Goal: Information Seeking & Learning: Learn about a topic

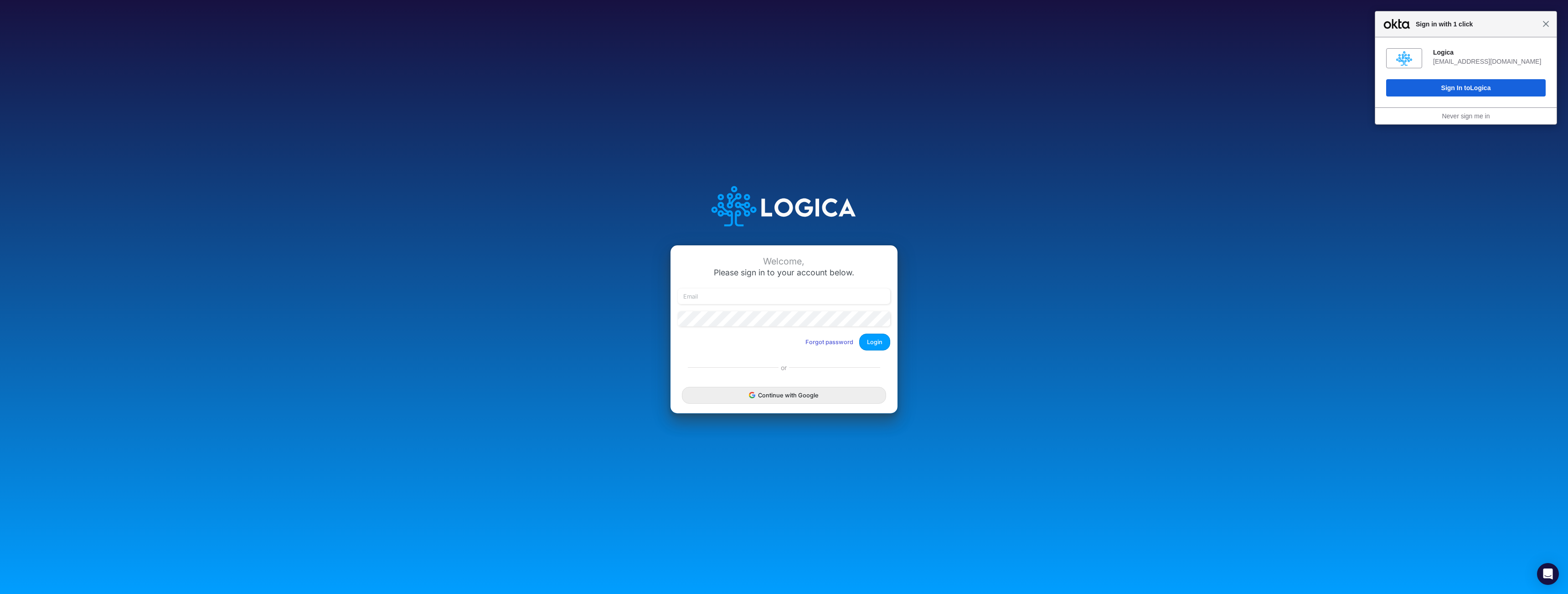
click at [1545, 25] on span "Close" at bounding box center [1546, 24] width 7 height 7
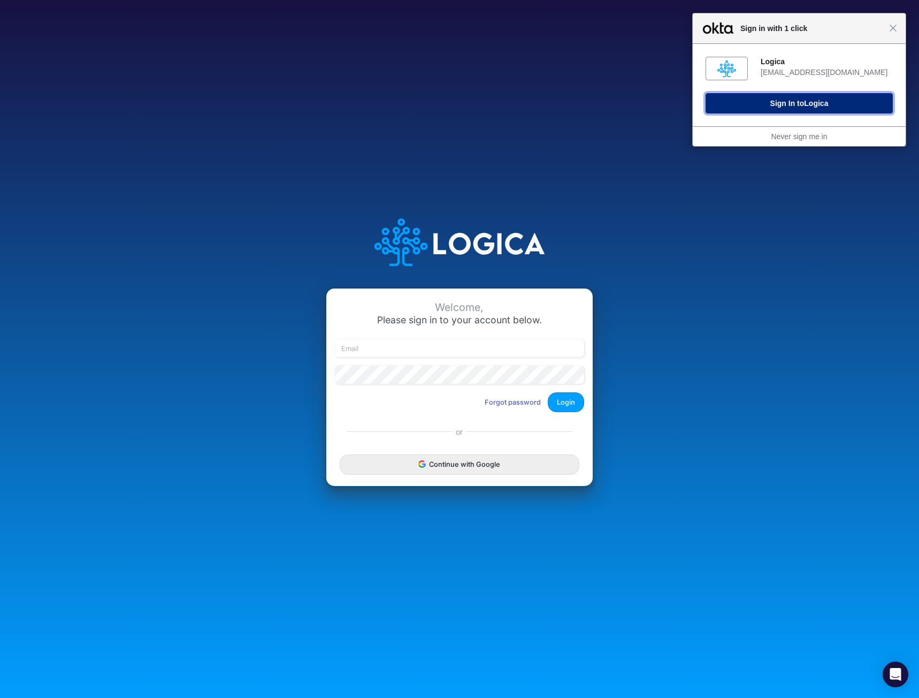
click at [784, 105] on button "Sign In to Logica" at bounding box center [799, 103] width 187 height 20
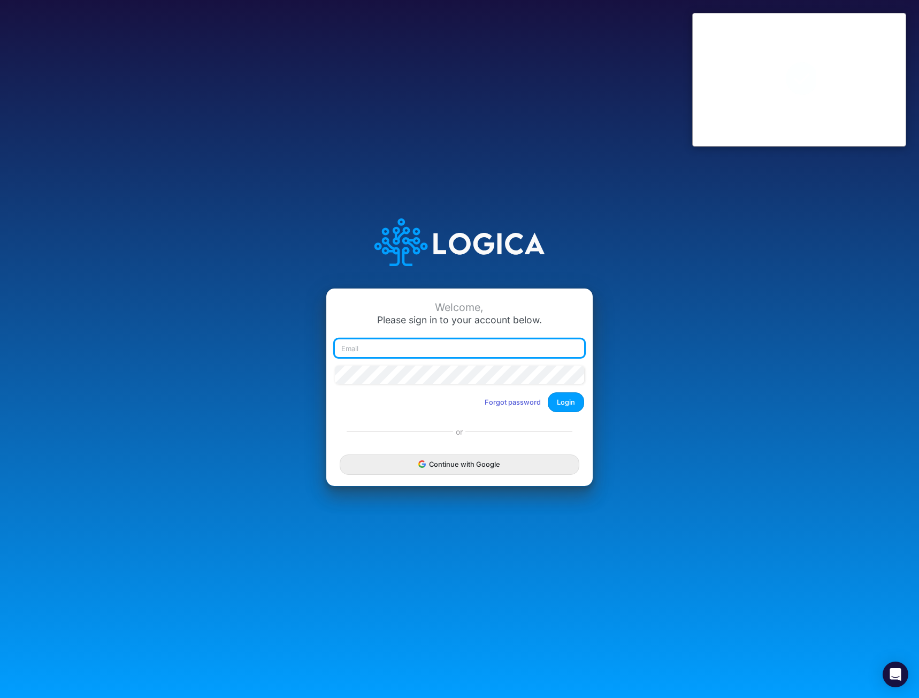
type input "mhaywood@cquencehealth.com"
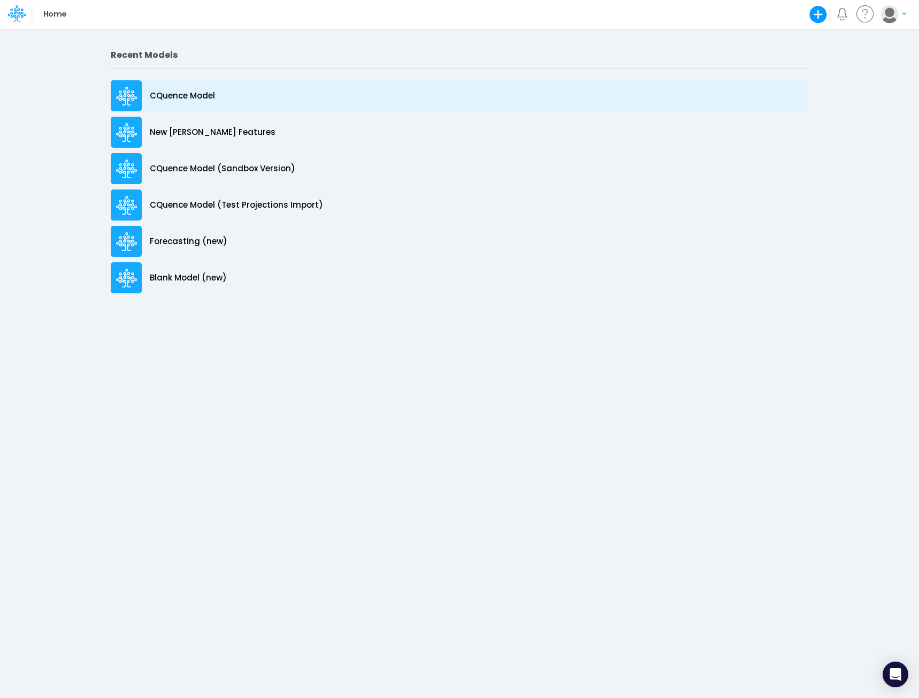
click at [171, 97] on p "CQuence Model" at bounding box center [182, 96] width 65 height 12
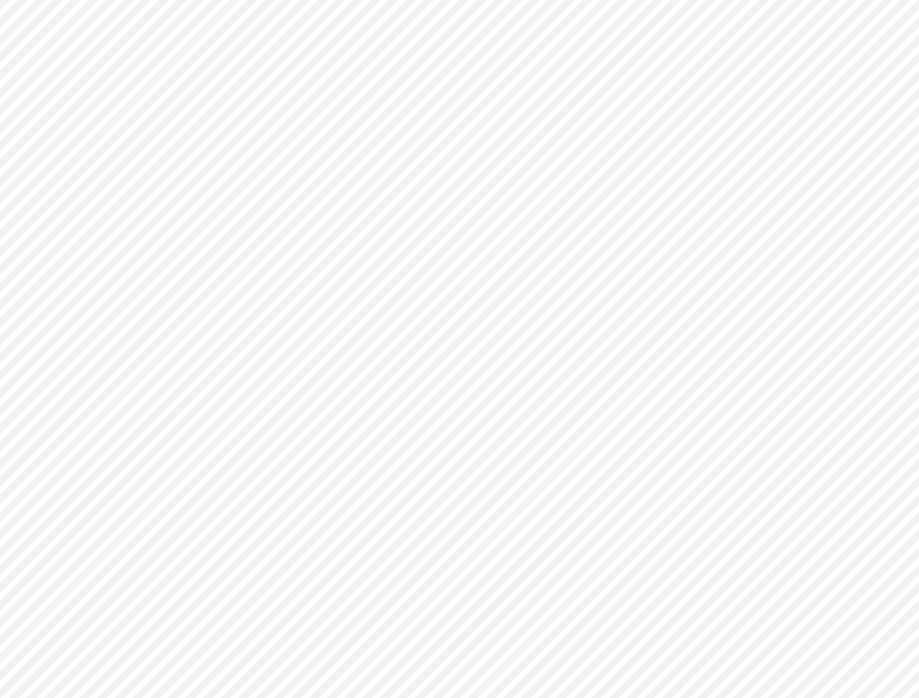
type input "Consolidated All by Month"
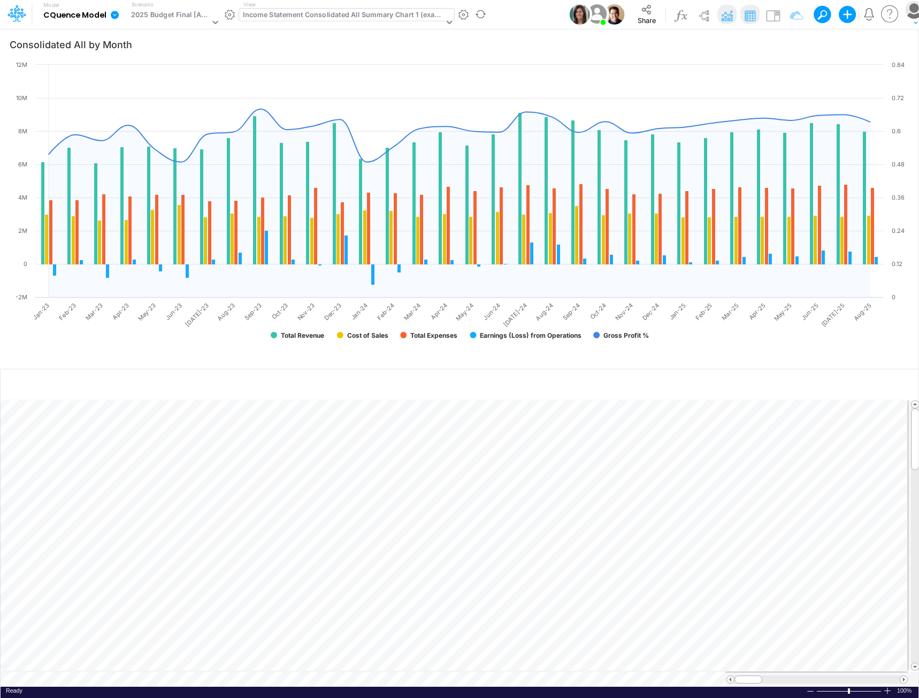
click at [345, 13] on div "Income Statement Consolidated All Summary Chart 1 (example)" at bounding box center [343, 16] width 201 height 12
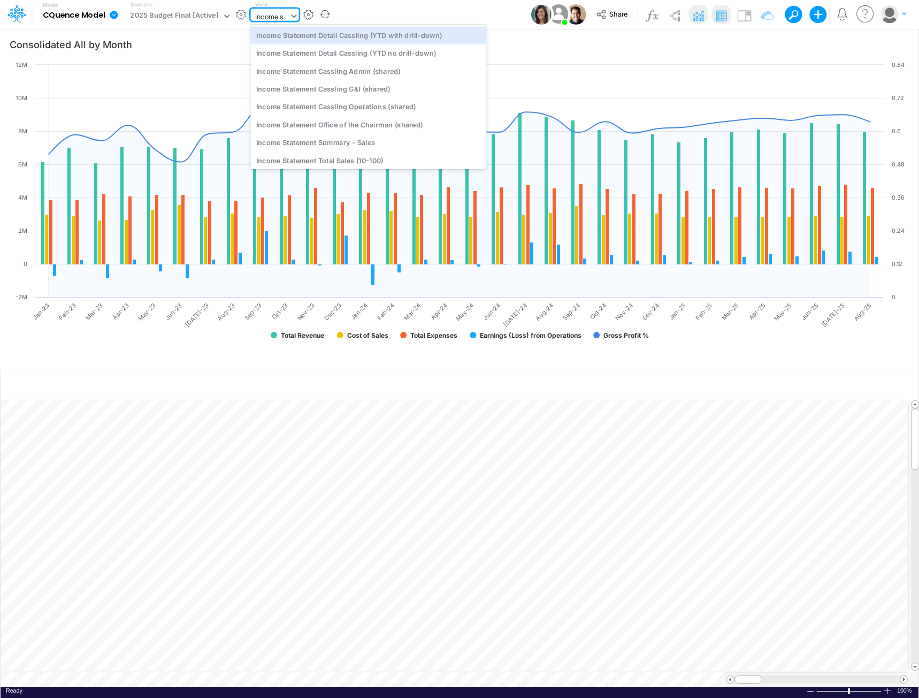
type input "income st"
click at [406, 34] on div "Income Statement Detail Cassling (YTD with drill-down)" at bounding box center [368, 35] width 236 height 18
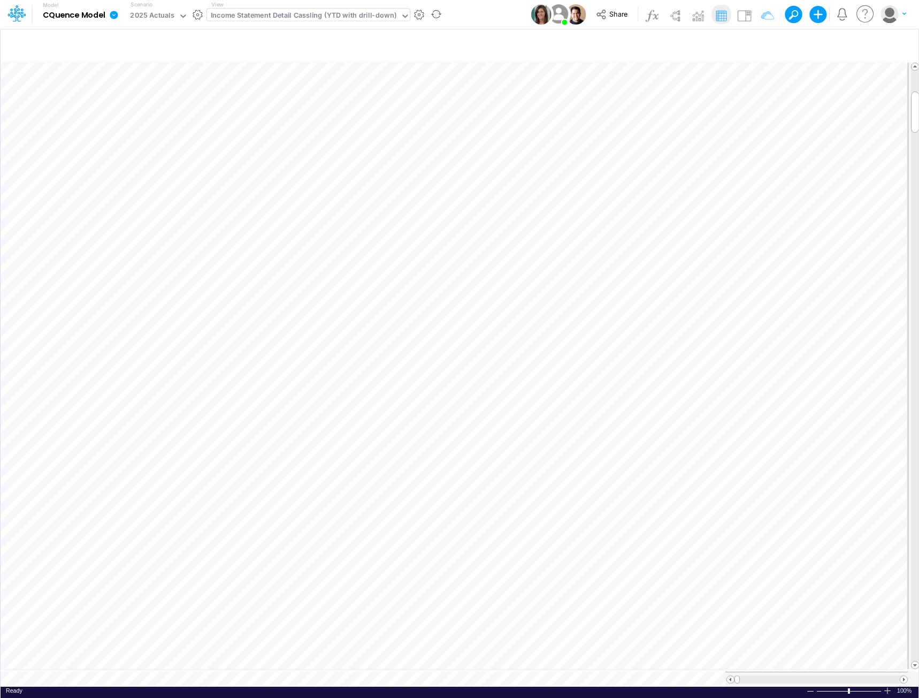
scroll to position [5, 1]
click at [905, 676] on span at bounding box center [904, 679] width 7 height 7
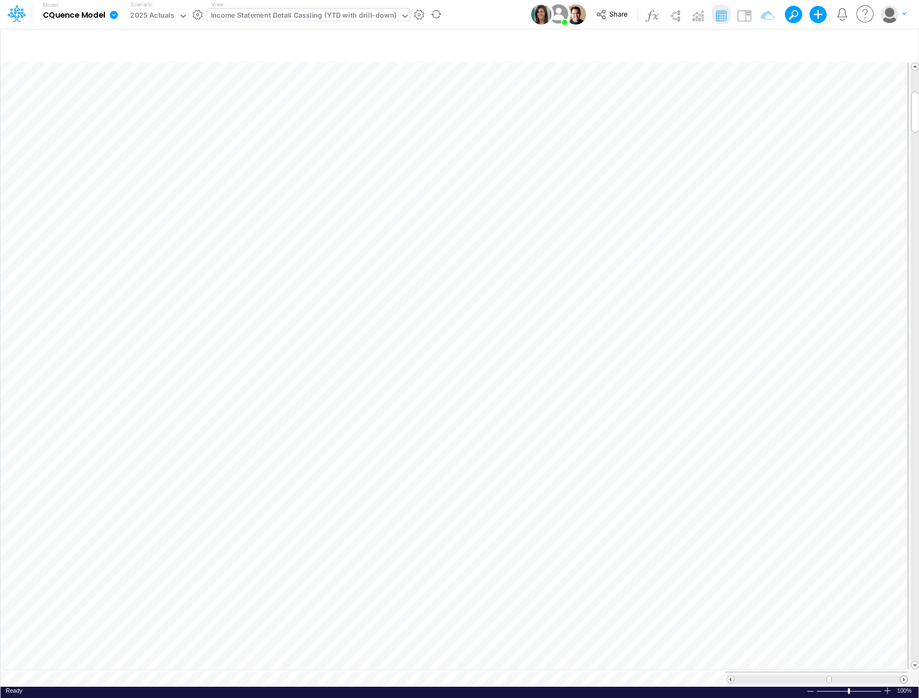
click at [905, 676] on span at bounding box center [904, 679] width 7 height 7
click at [729, 676] on span at bounding box center [730, 679] width 7 height 7
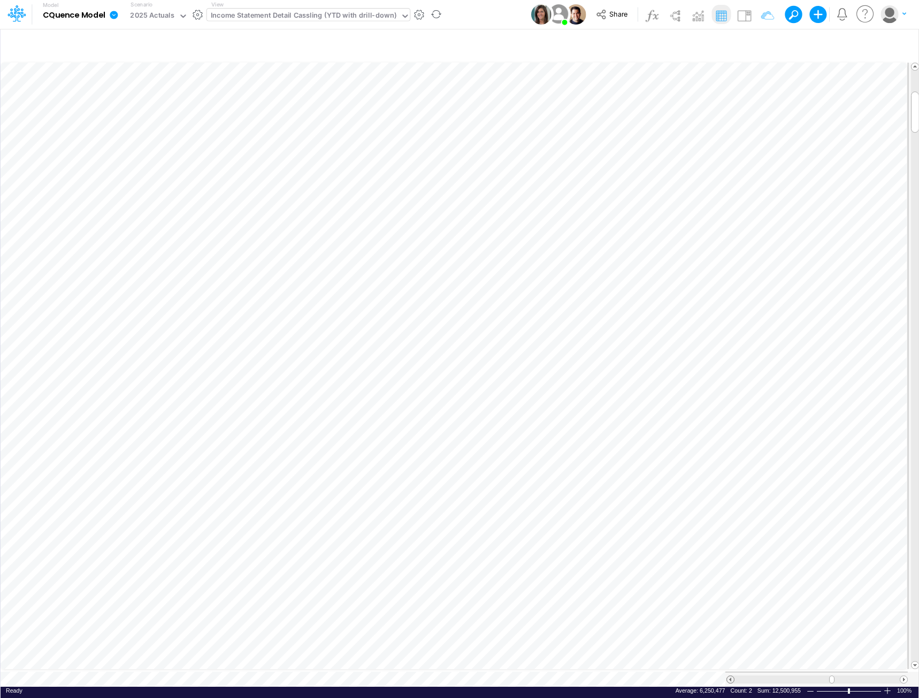
click at [729, 676] on span at bounding box center [730, 679] width 7 height 7
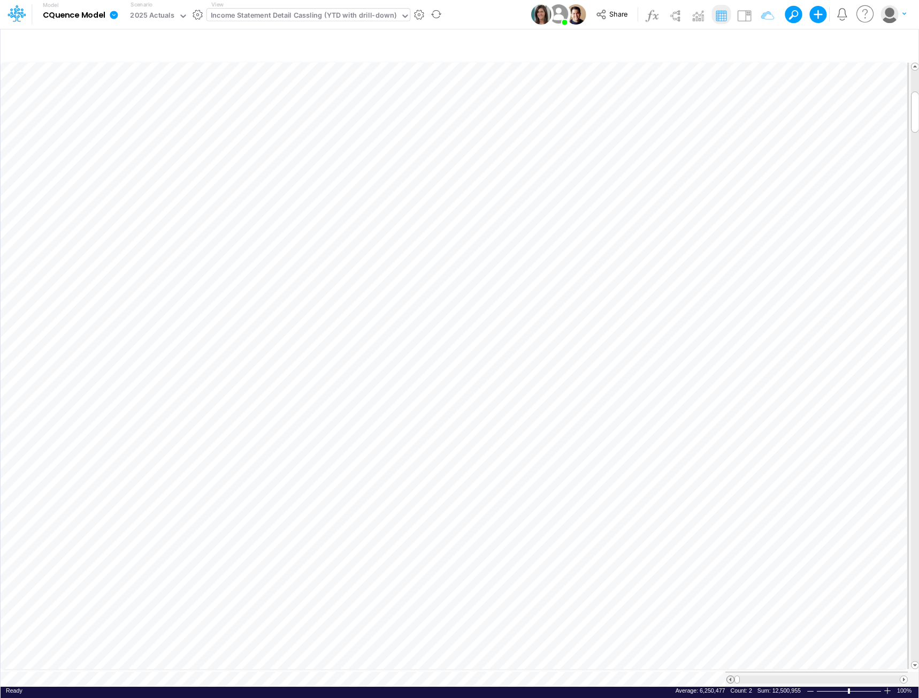
click at [729, 676] on span at bounding box center [730, 679] width 7 height 7
click at [903, 676] on span at bounding box center [904, 679] width 7 height 7
click at [902, 676] on span at bounding box center [904, 679] width 7 height 7
click at [901, 676] on span at bounding box center [904, 679] width 7 height 7
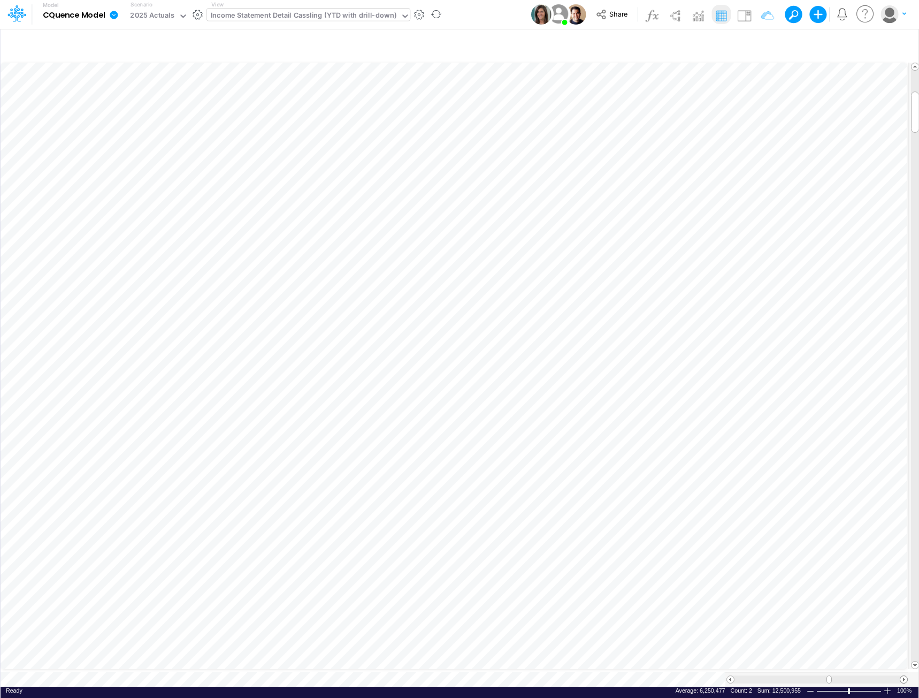
click at [901, 676] on span at bounding box center [904, 679] width 7 height 7
click at [905, 676] on span at bounding box center [904, 679] width 7 height 7
click at [904, 676] on span at bounding box center [904, 679] width 7 height 7
click at [729, 676] on span at bounding box center [730, 679] width 7 height 7
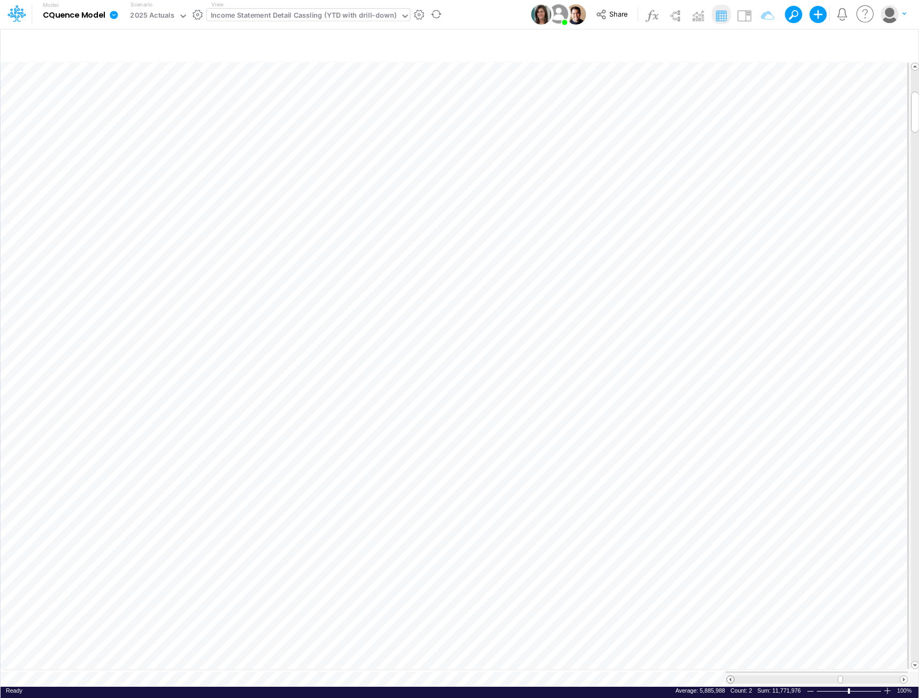
click at [729, 676] on span at bounding box center [730, 679] width 7 height 7
click at [907, 676] on span at bounding box center [904, 679] width 7 height 7
click at [732, 676] on span at bounding box center [730, 679] width 7 height 7
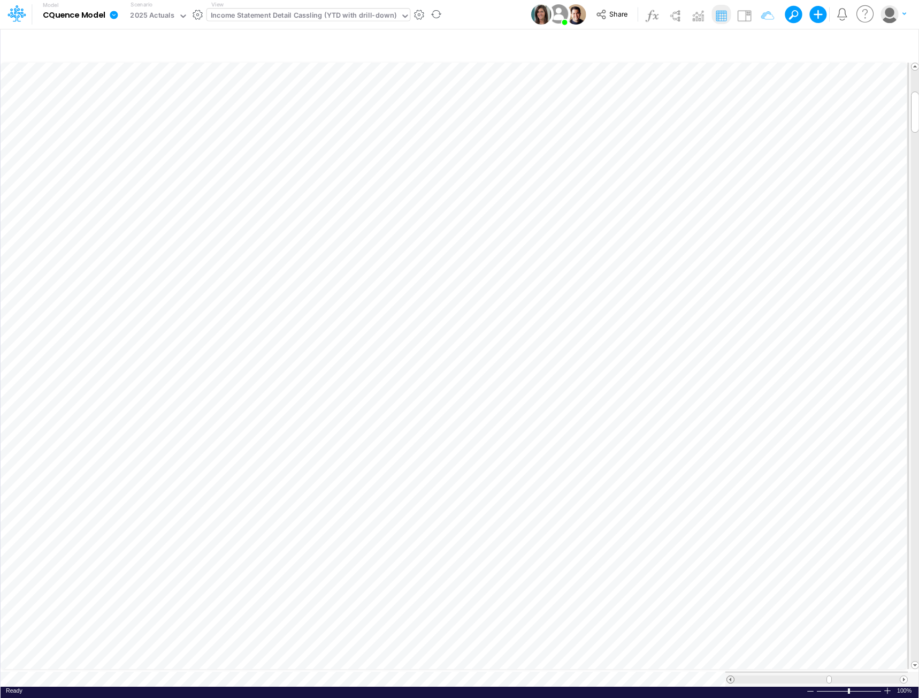
click at [732, 676] on span at bounding box center [730, 679] width 7 height 7
click at [905, 676] on span at bounding box center [904, 679] width 7 height 7
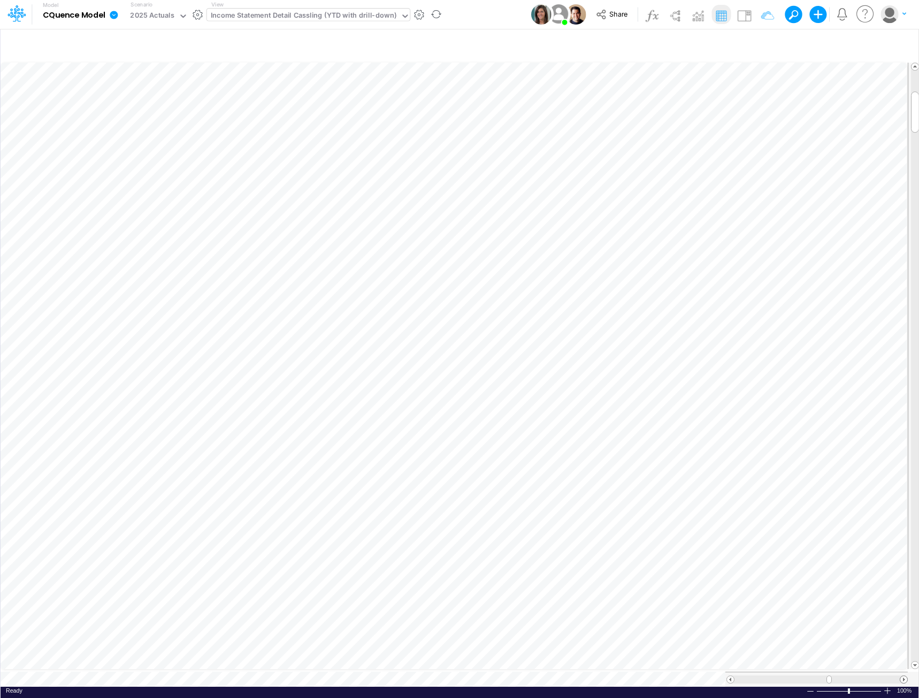
click at [905, 676] on span at bounding box center [904, 679] width 7 height 7
click at [329, 17] on div "Income Statement Detail Cassling (YTD with drill-down)" at bounding box center [304, 16] width 186 height 12
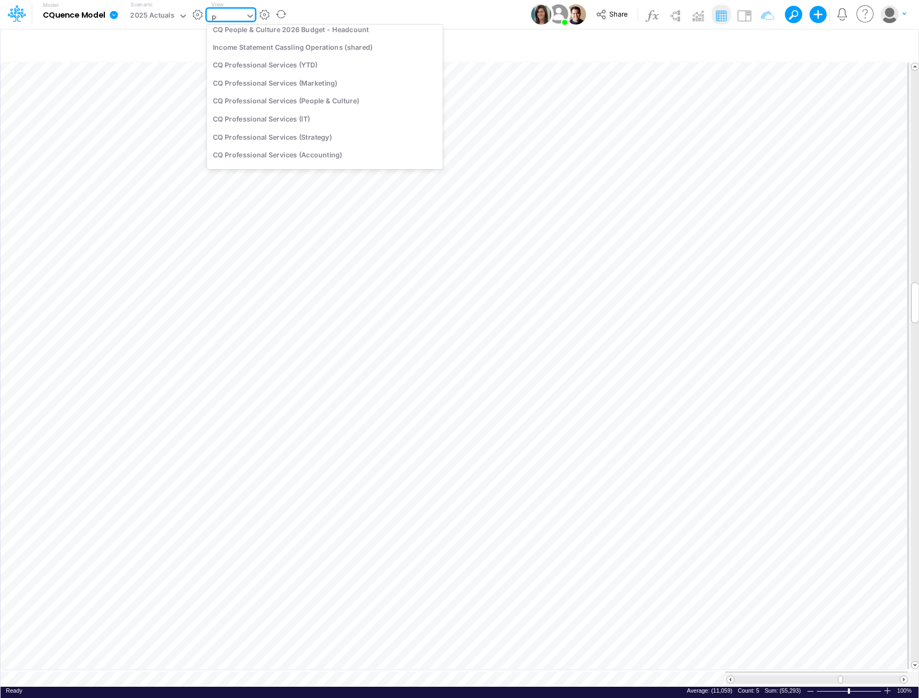
scroll to position [0, 0]
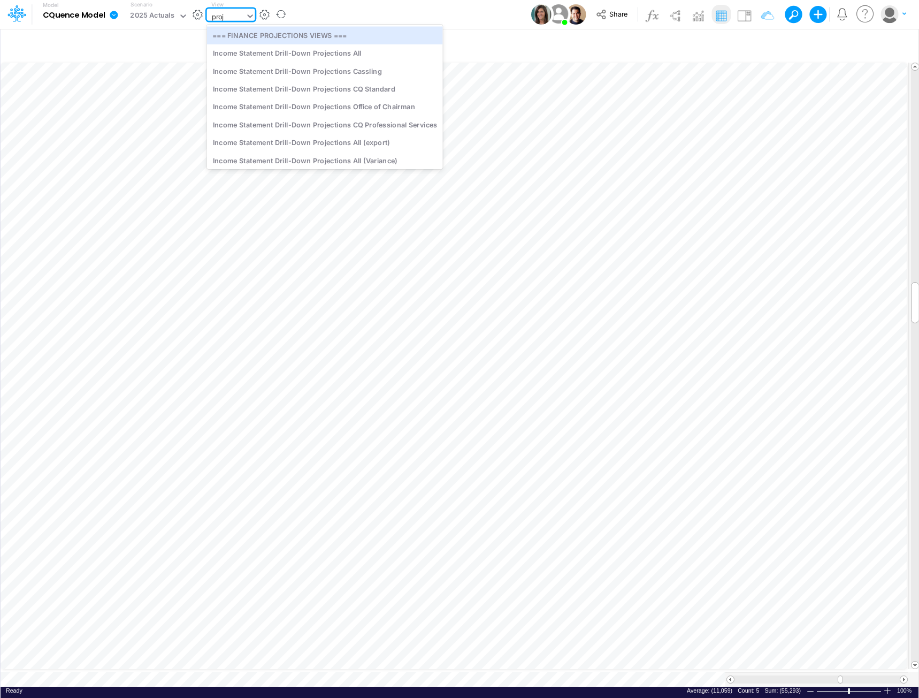
type input "proje"
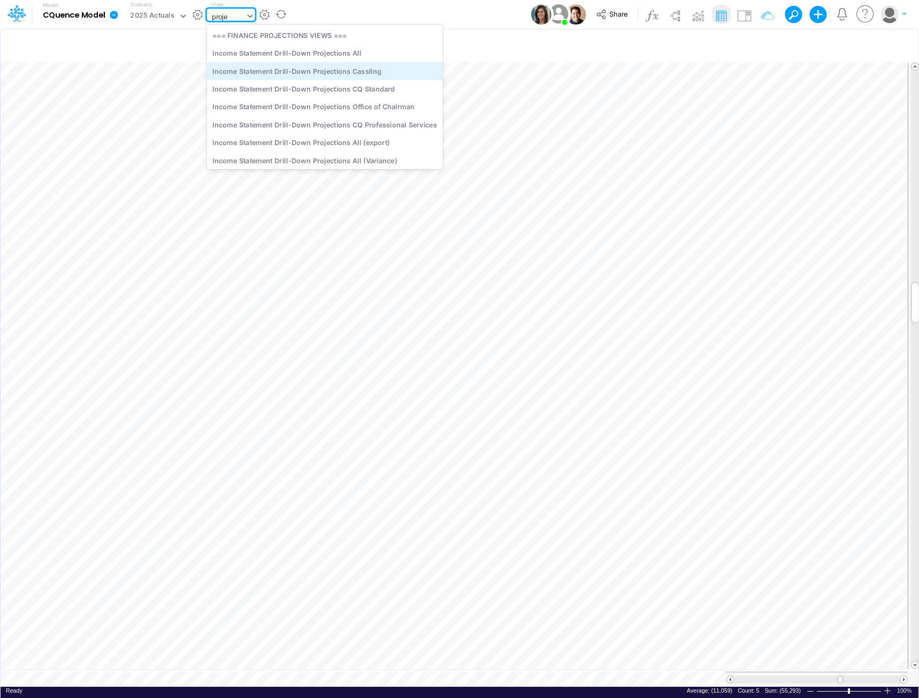
click at [342, 73] on div "Income Statement Drill-Down Projections Cassling" at bounding box center [325, 71] width 236 height 18
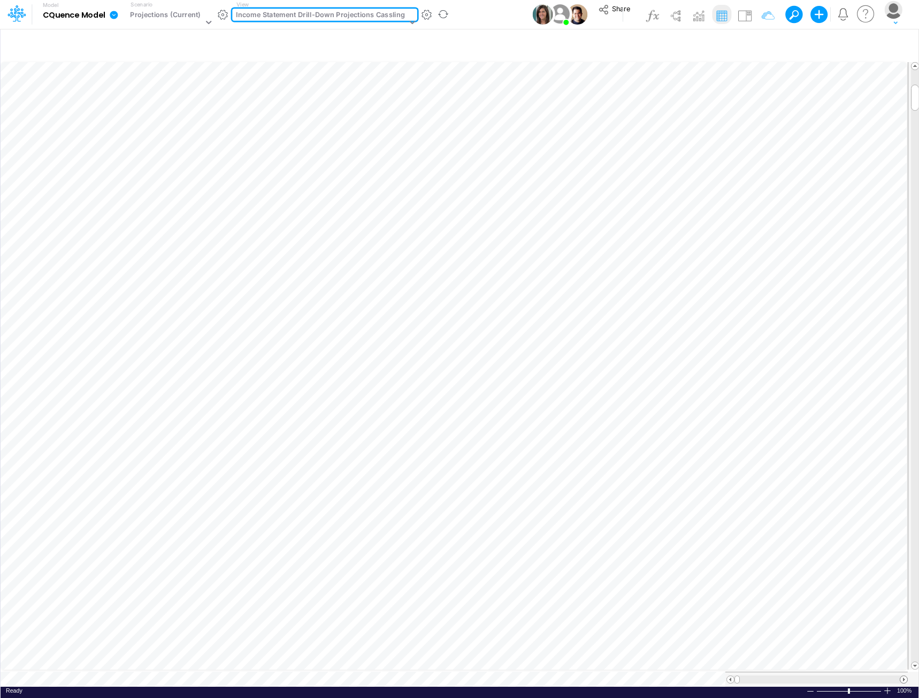
click at [903, 676] on span at bounding box center [904, 679] width 7 height 7
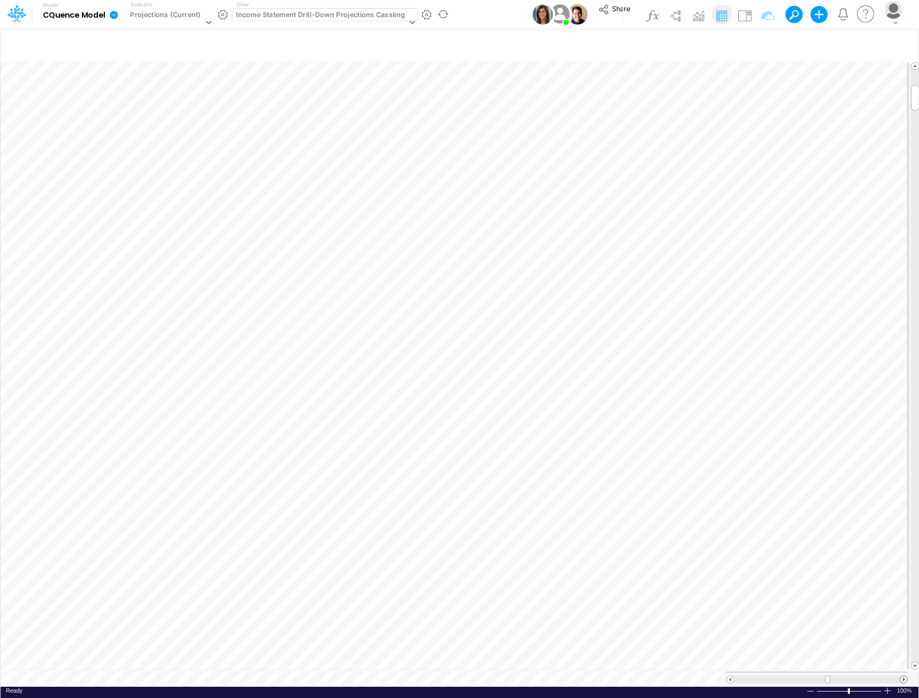
click at [903, 676] on span at bounding box center [904, 679] width 7 height 7
click at [904, 676] on span at bounding box center [904, 679] width 7 height 7
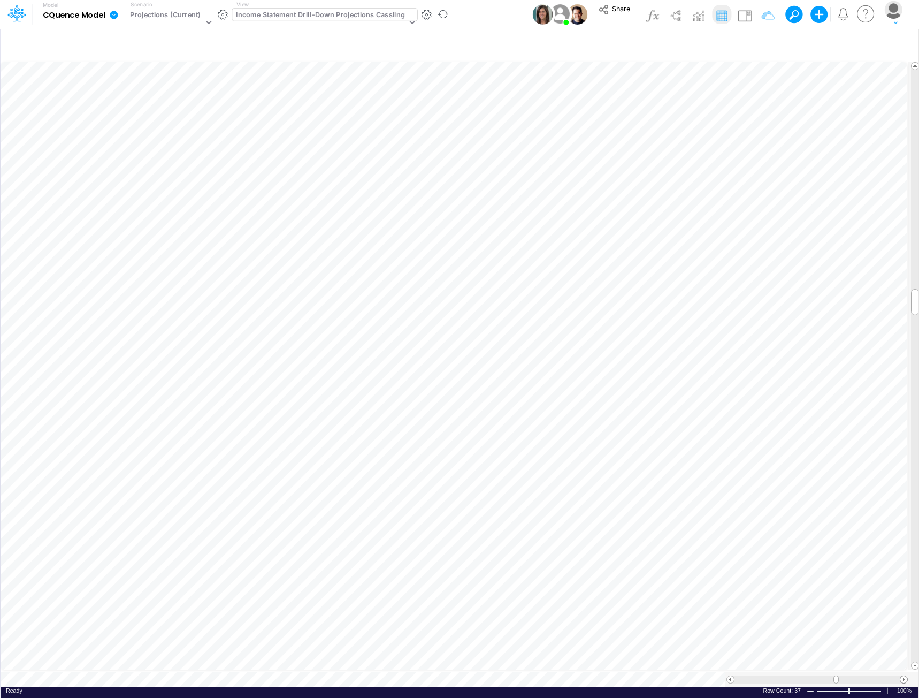
click at [904, 676] on span at bounding box center [904, 679] width 7 height 7
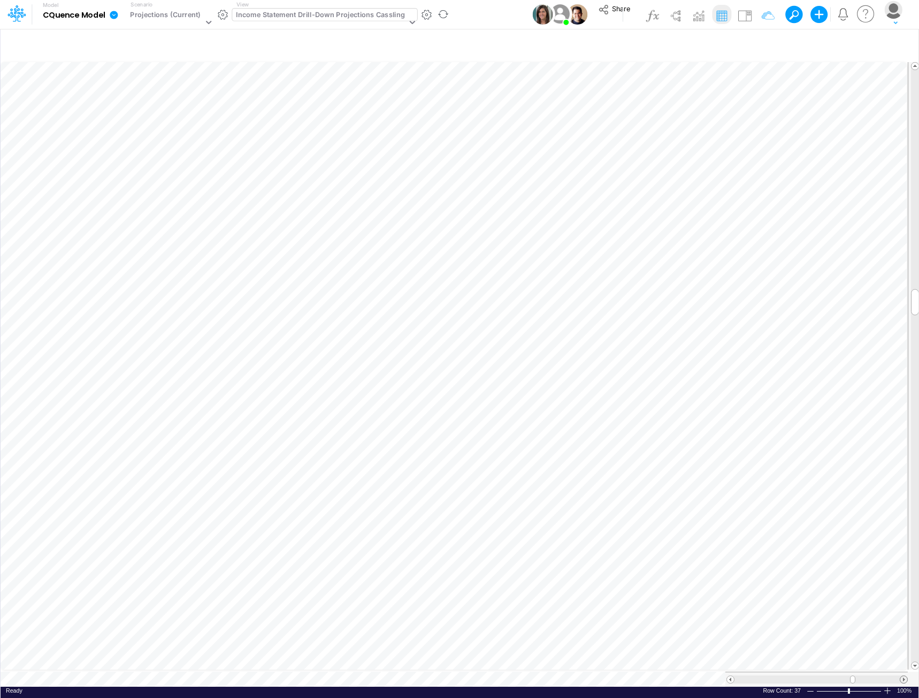
click at [904, 676] on span at bounding box center [904, 679] width 7 height 7
click at [730, 677] on div at bounding box center [731, 679] width 8 height 8
click at [906, 676] on span at bounding box center [904, 679] width 7 height 7
click at [730, 676] on span at bounding box center [730, 679] width 7 height 7
click at [905, 676] on span at bounding box center [904, 679] width 7 height 7
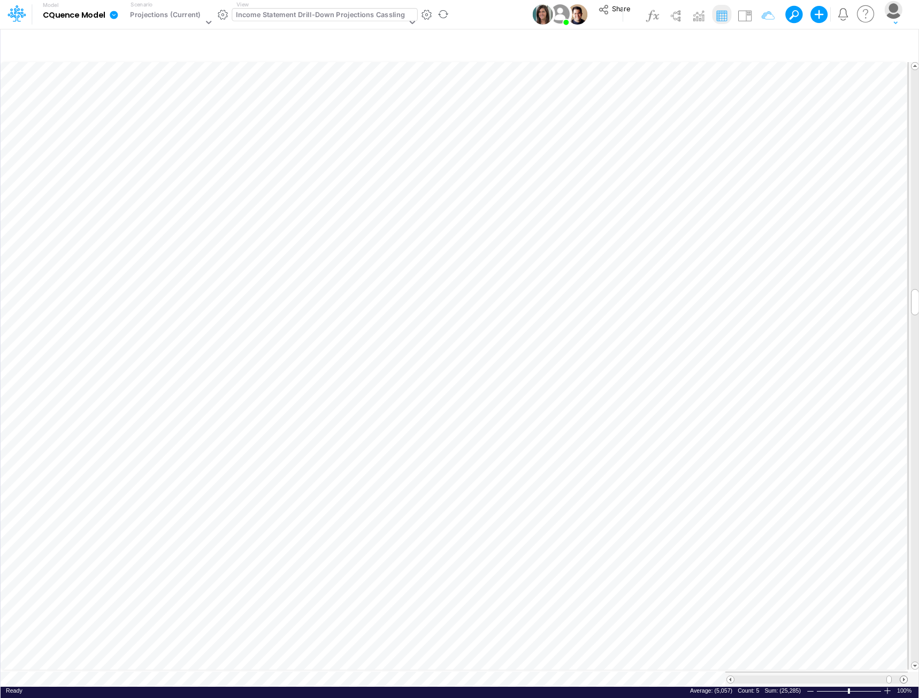
click at [905, 676] on span at bounding box center [904, 679] width 7 height 7
click at [733, 676] on span at bounding box center [730, 679] width 7 height 7
click at [731, 676] on span at bounding box center [730, 679] width 7 height 7
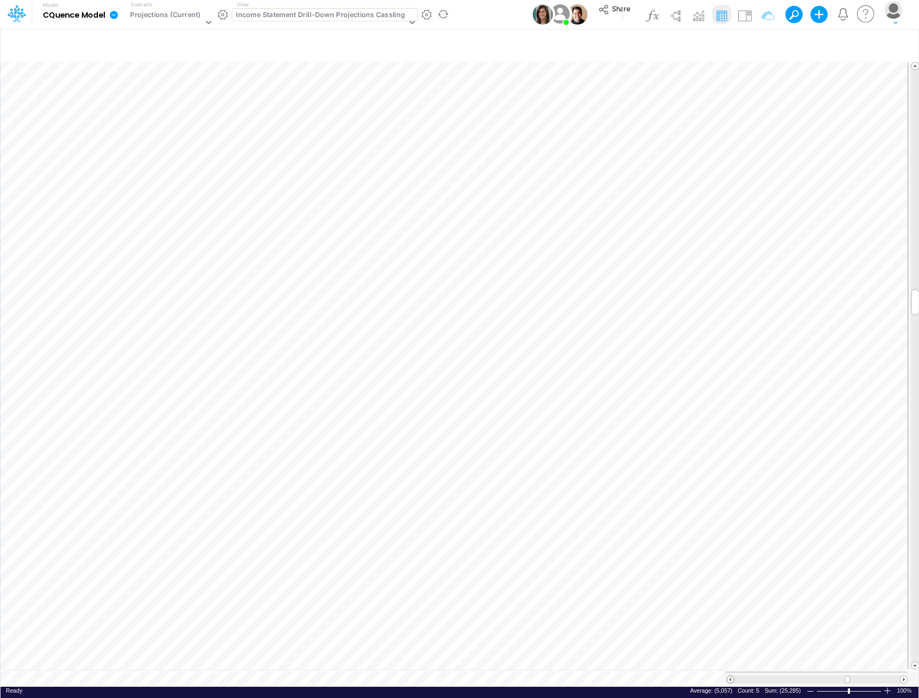
click at [731, 676] on span at bounding box center [730, 679] width 7 height 7
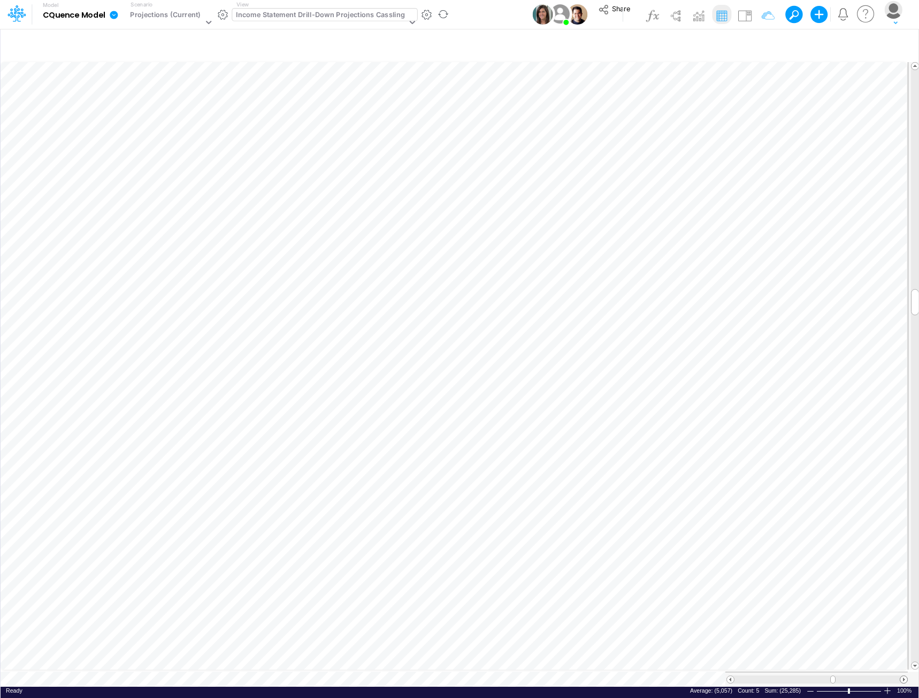
click at [904, 676] on span at bounding box center [904, 679] width 7 height 7
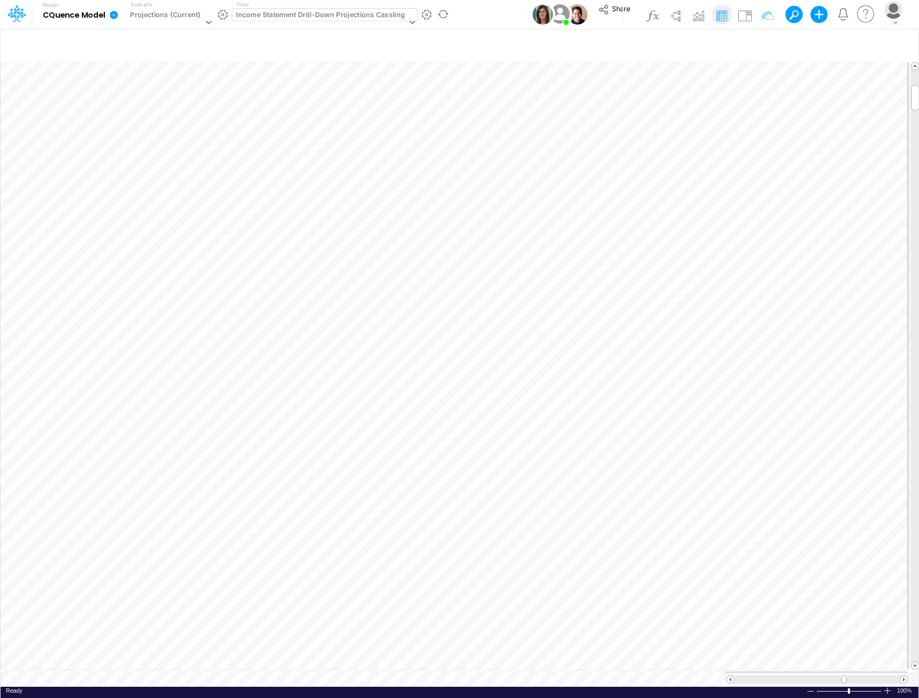
scroll to position [5, 1]
click at [905, 676] on span at bounding box center [904, 679] width 7 height 7
drag, startPoint x: 916, startPoint y: 132, endPoint x: 909, endPoint y: 67, distance: 64.6
click at [909, 67] on div at bounding box center [914, 365] width 12 height 607
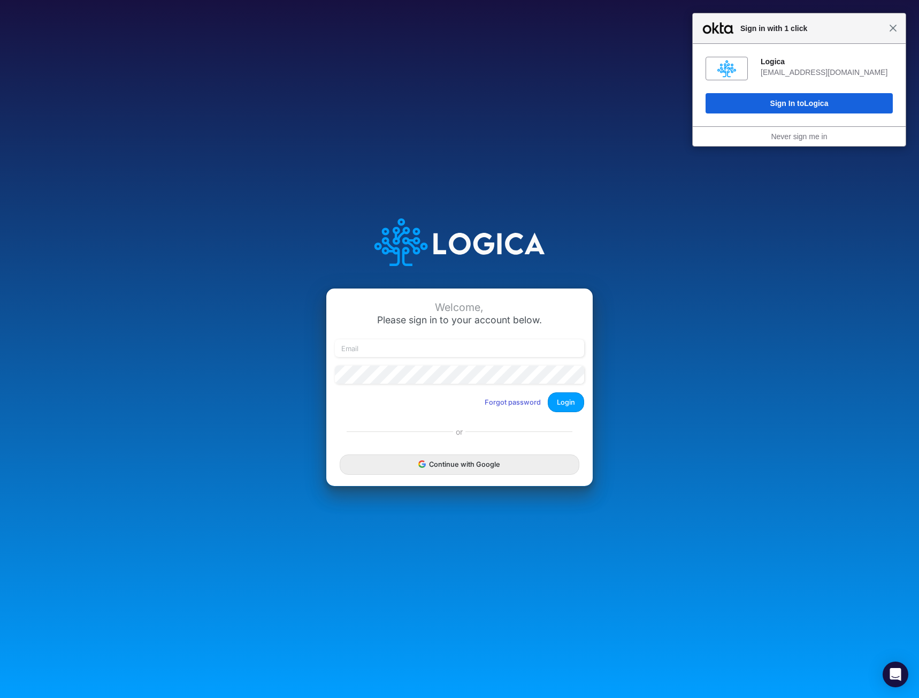
click at [895, 29] on span "Close" at bounding box center [893, 28] width 8 height 8
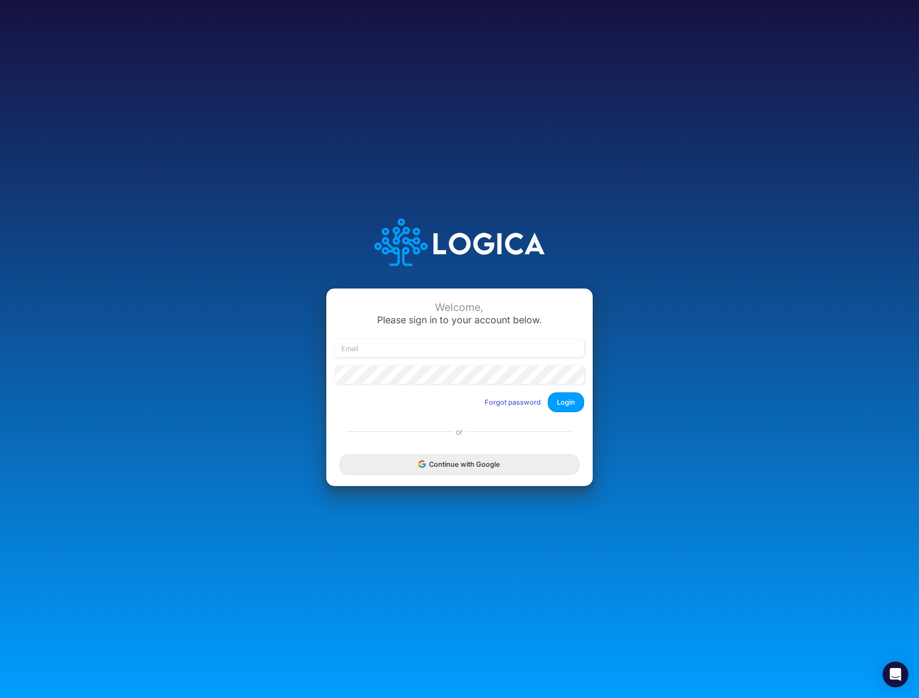
type input "[EMAIL_ADDRESS][DOMAIN_NAME]"
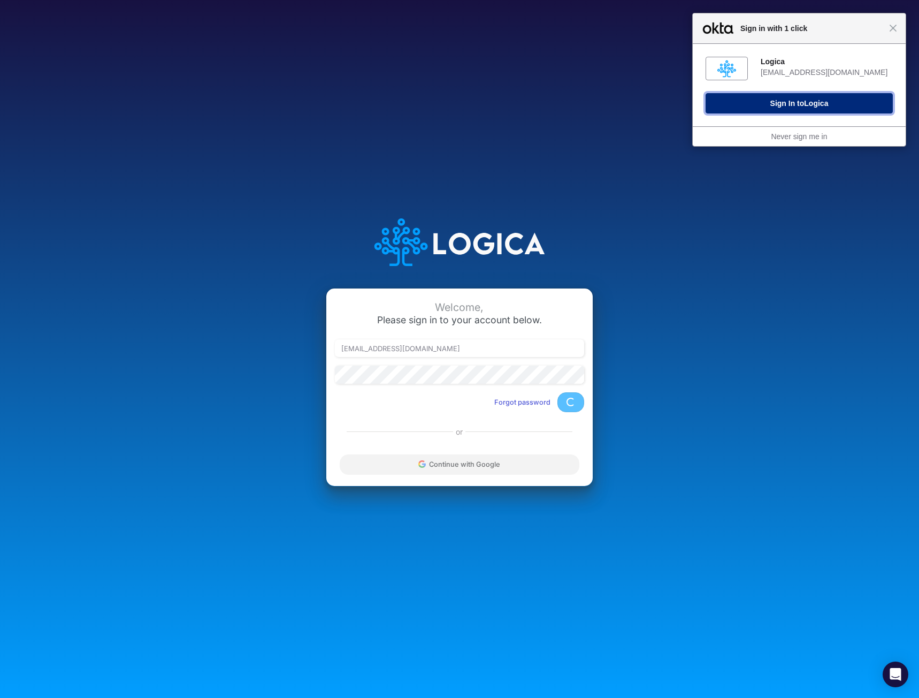
click at [793, 100] on button "Sign In to Logica" at bounding box center [799, 103] width 187 height 20
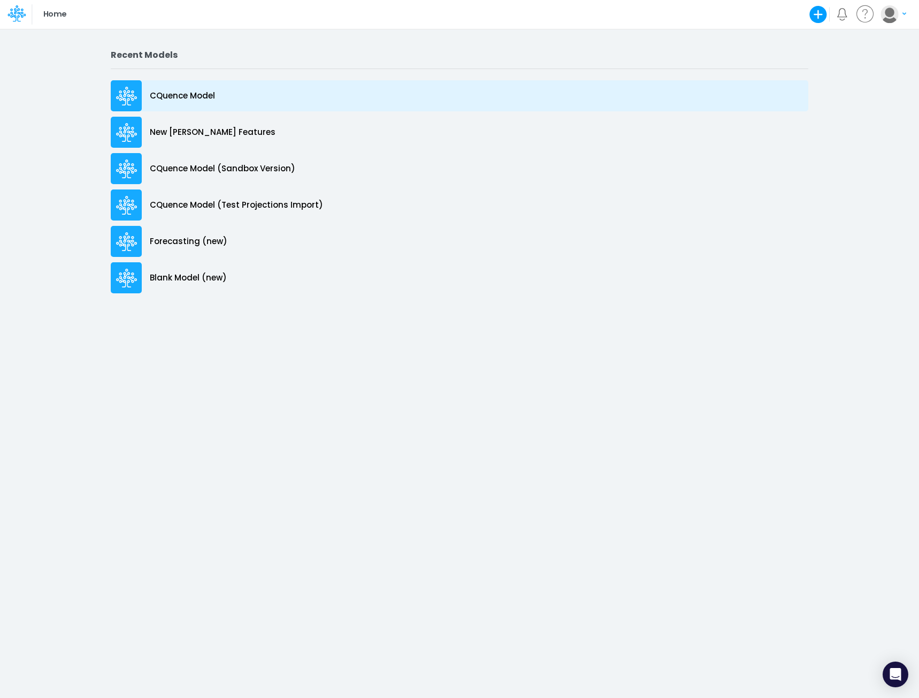
click at [171, 93] on p "CQuence Model" at bounding box center [182, 96] width 65 height 12
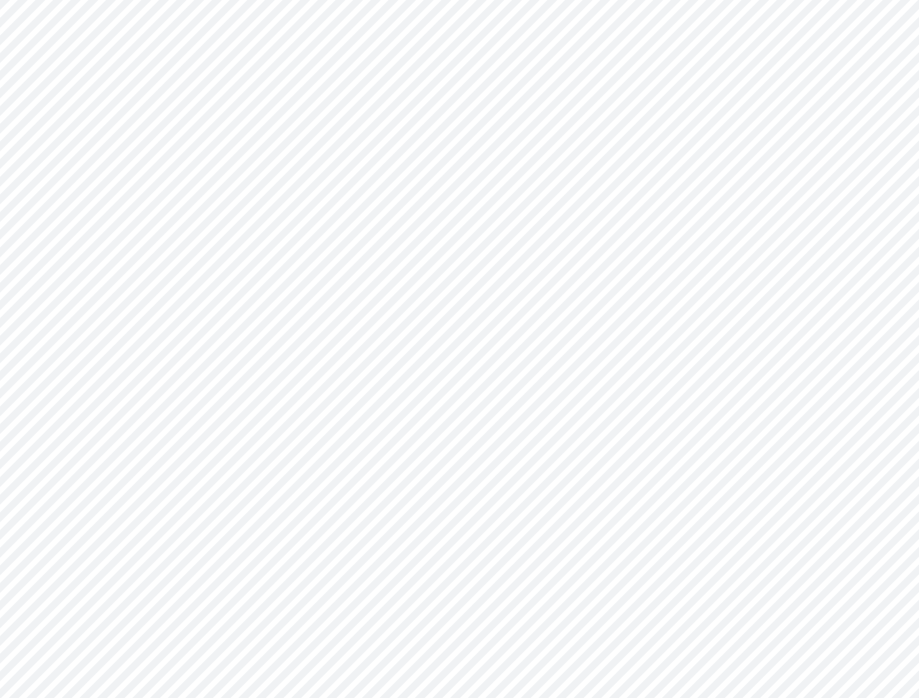
type input "Consolidated All by Month"
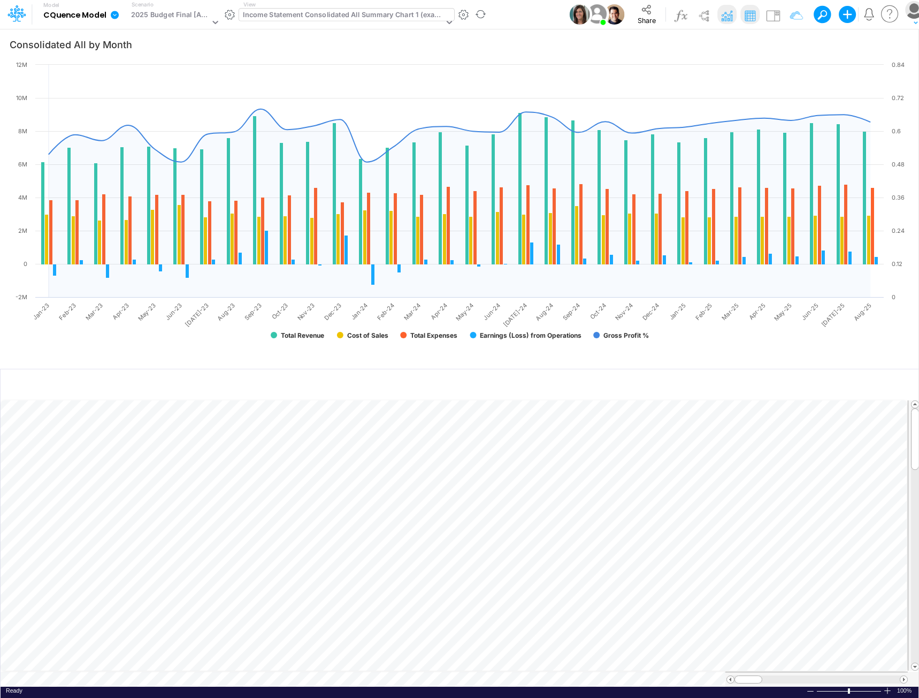
click at [286, 16] on div "Income Statement Consolidated All Summary Chart 1 (example)" at bounding box center [343, 16] width 201 height 12
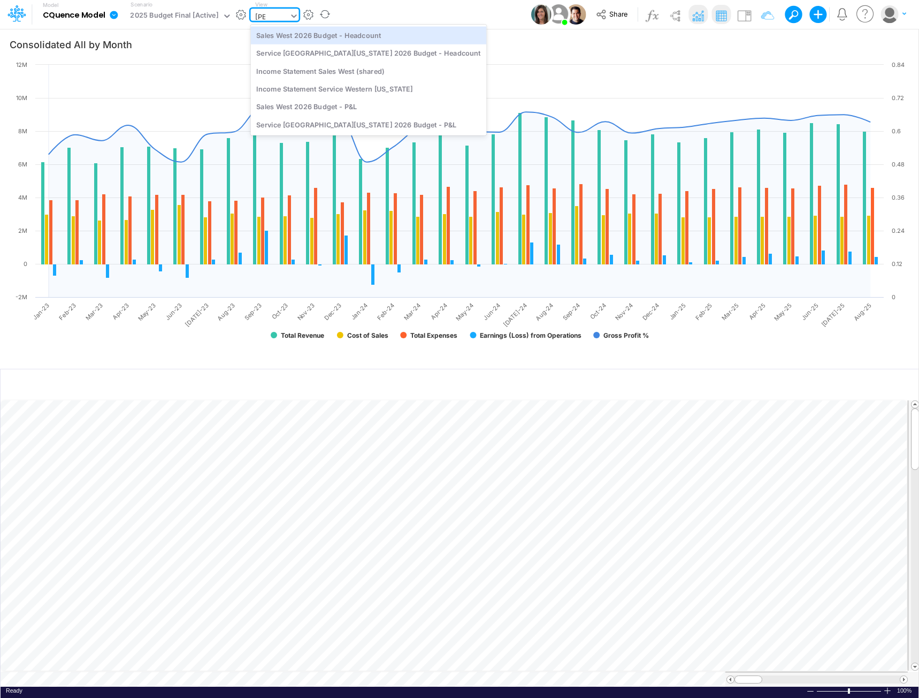
type input "west"
click at [317, 37] on div "Sales West 2026 Budget - Headcount" at bounding box center [368, 35] width 236 height 18
